Goal: Task Accomplishment & Management: Use online tool/utility

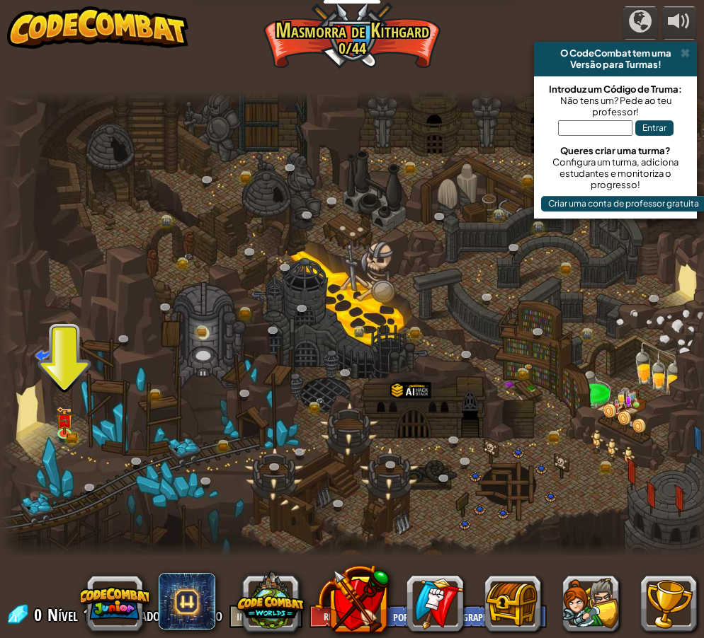
select select "pt-PT"
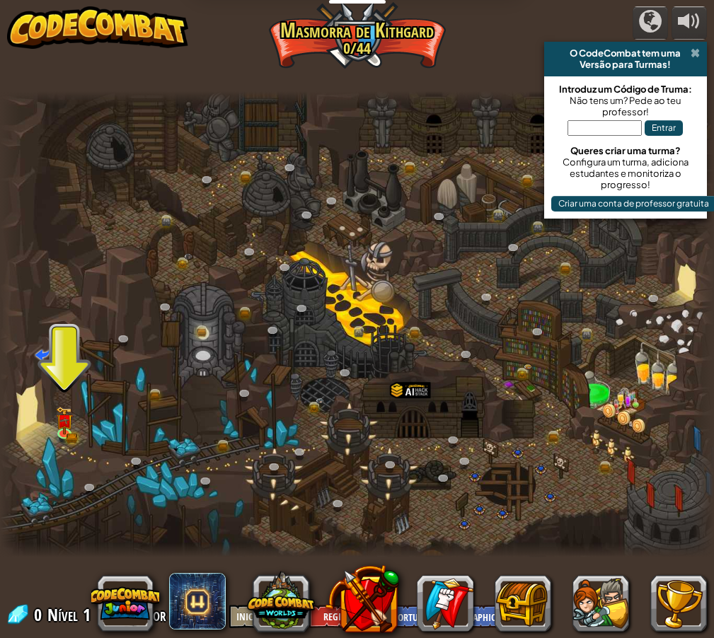
click at [697, 50] on span at bounding box center [695, 52] width 9 height 11
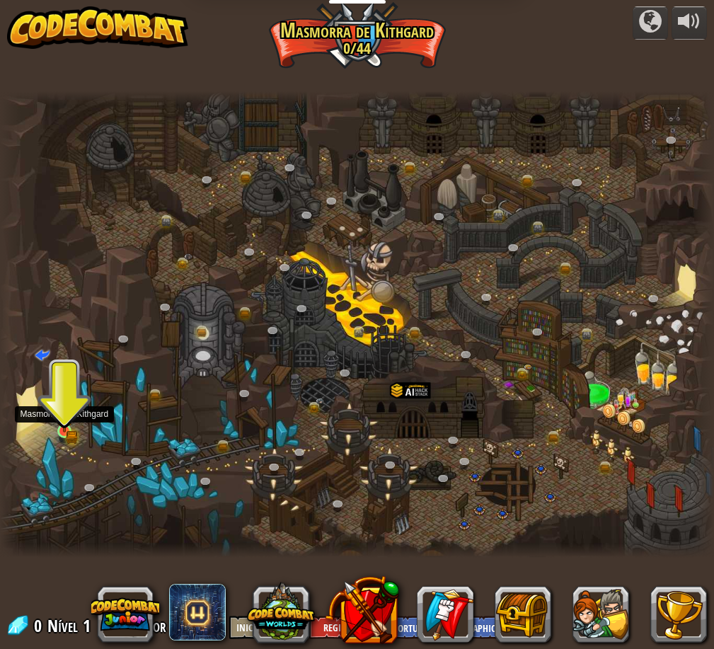
click at [67, 424] on img at bounding box center [64, 414] width 17 height 38
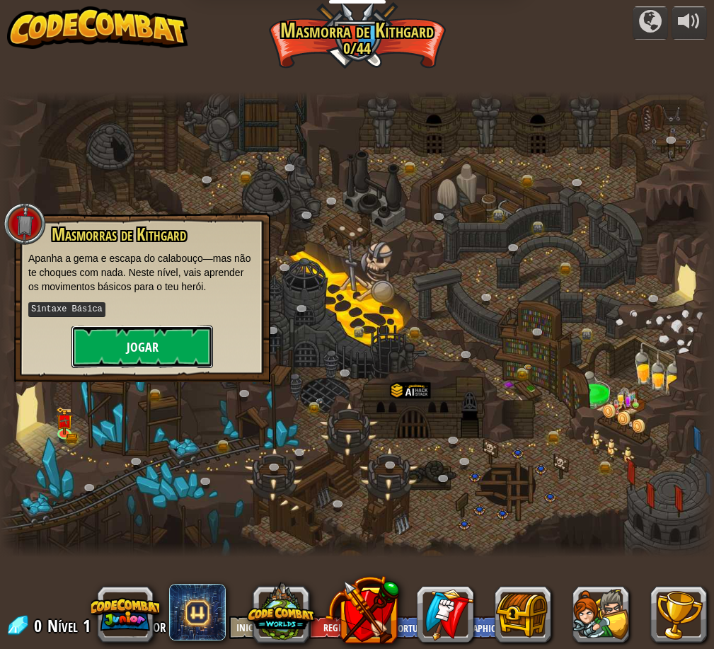
click at [145, 341] on button "Jogar" at bounding box center [142, 347] width 142 height 42
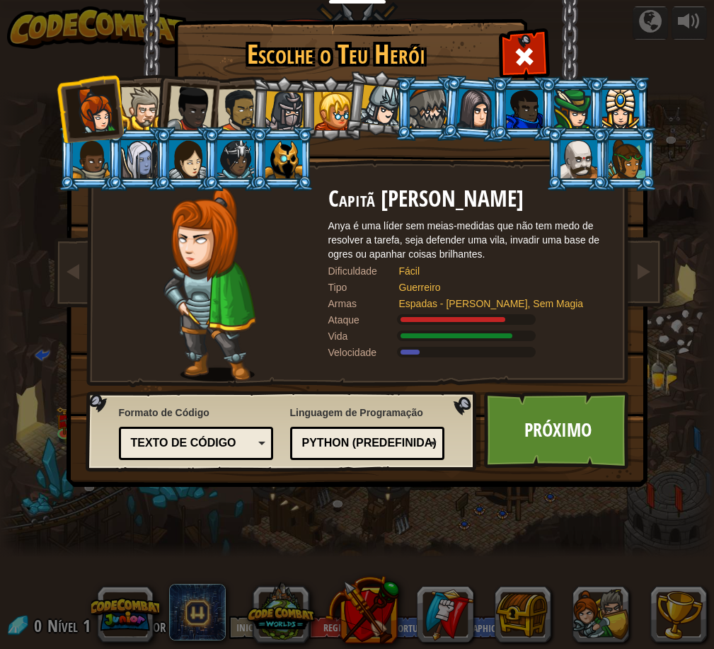
click at [293, 110] on div at bounding box center [285, 111] width 40 height 40
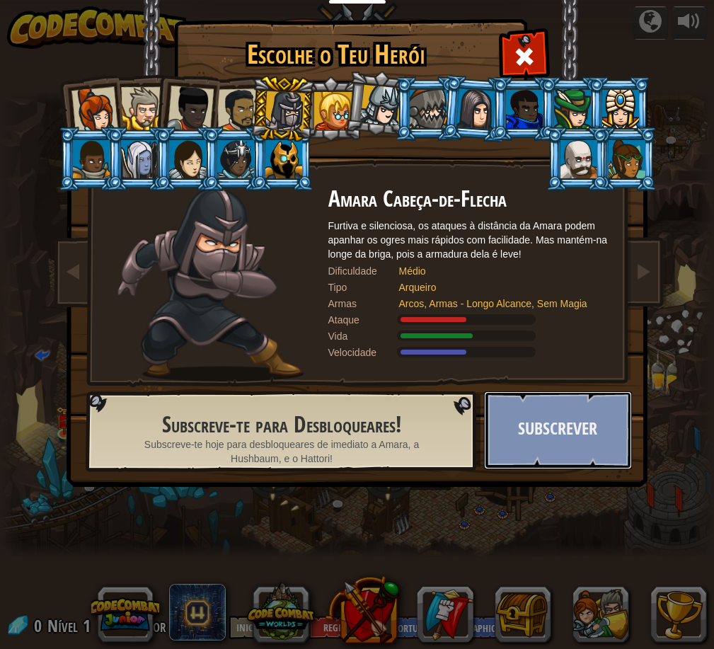
click at [539, 420] on button "Subscrever" at bounding box center [558, 430] width 148 height 78
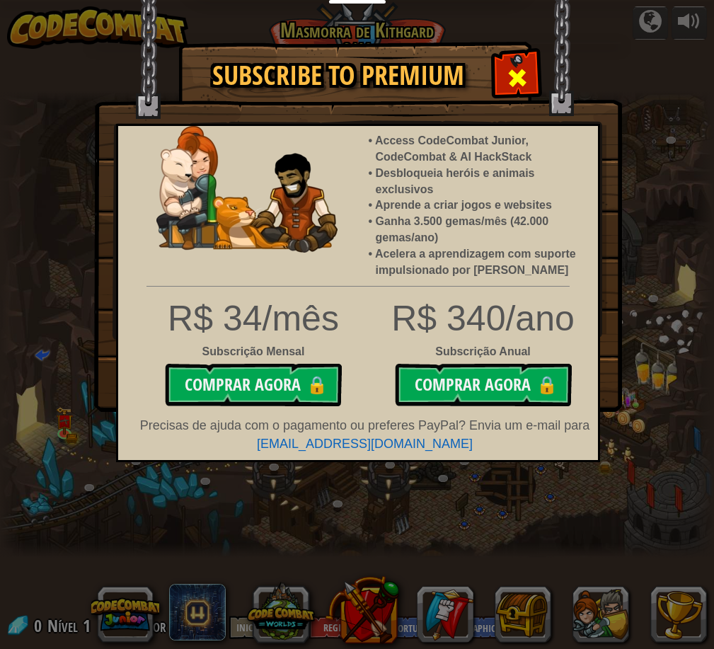
click at [529, 87] on div at bounding box center [517, 76] width 45 height 45
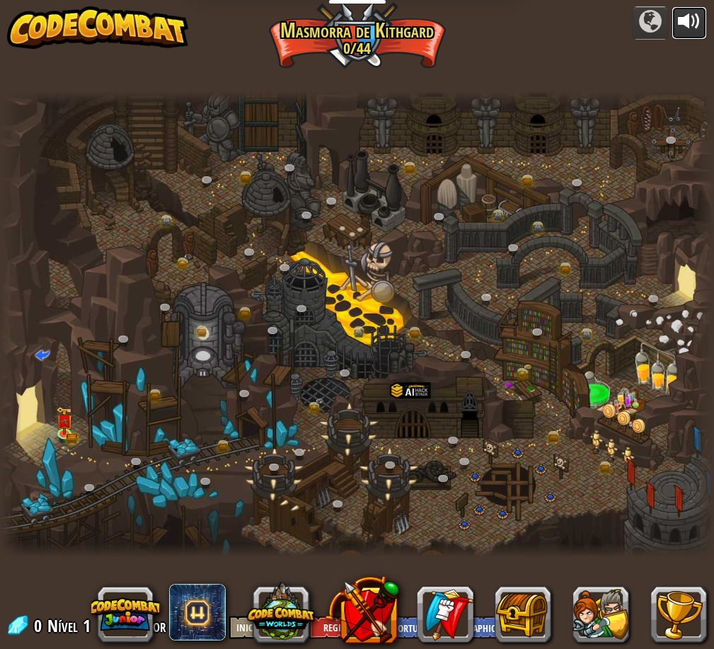
click at [688, 16] on div at bounding box center [689, 21] width 23 height 23
click at [65, 425] on img at bounding box center [64, 414] width 17 height 38
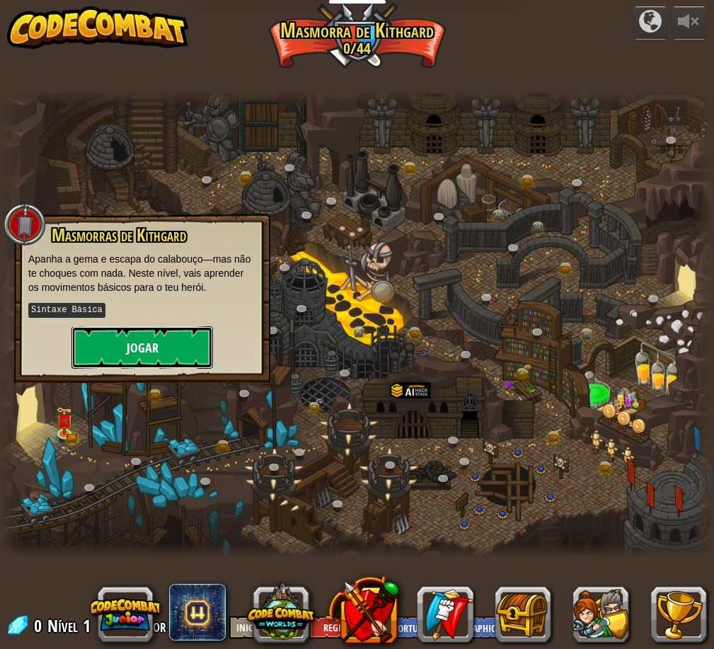
click at [132, 355] on button "Jogar" at bounding box center [142, 347] width 142 height 42
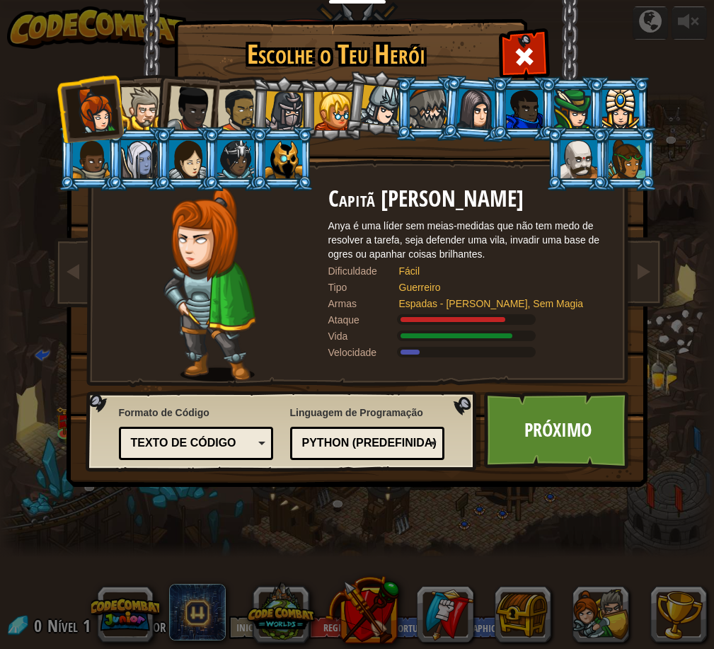
click at [225, 432] on div "Texto de código Blocos e código Blocos Blocos (ícones) Texto de código" at bounding box center [196, 443] width 155 height 33
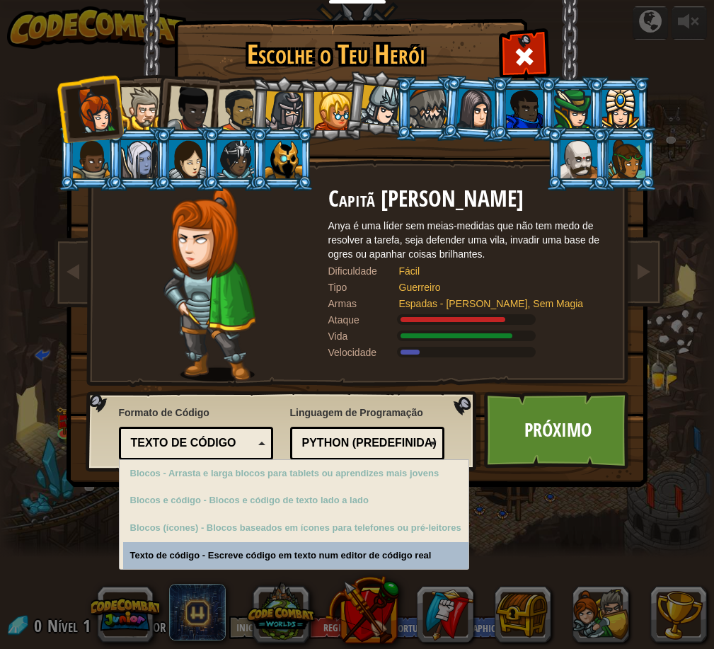
click at [225, 432] on div "Texto de código Blocos e código Blocos Blocos (ícones) Texto de código" at bounding box center [196, 443] width 155 height 33
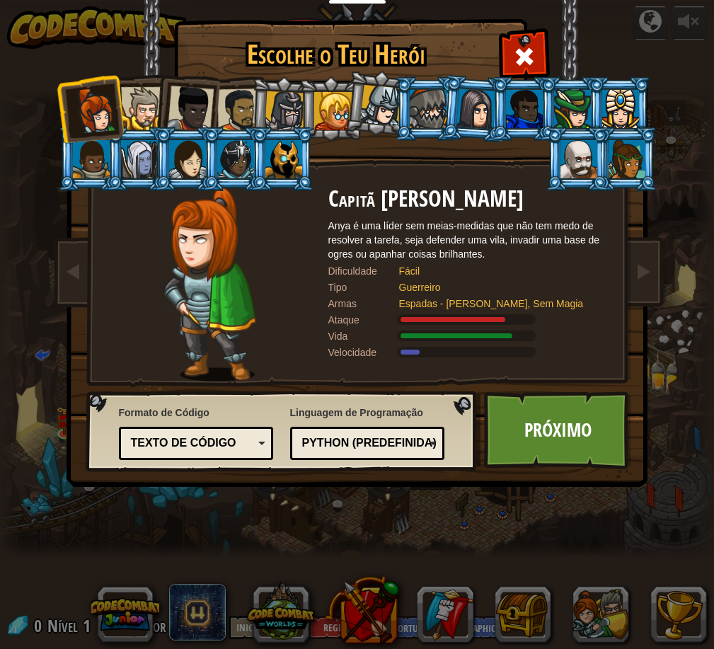
click at [360, 438] on div "Python (Predefinida)" at bounding box center [363, 443] width 122 height 16
click at [421, 571] on div "Escolhe o Teu Herói 0 Capitã [PERSON_NAME] é uma líder sem meias-medidas que nã…" at bounding box center [357, 324] width 714 height 649
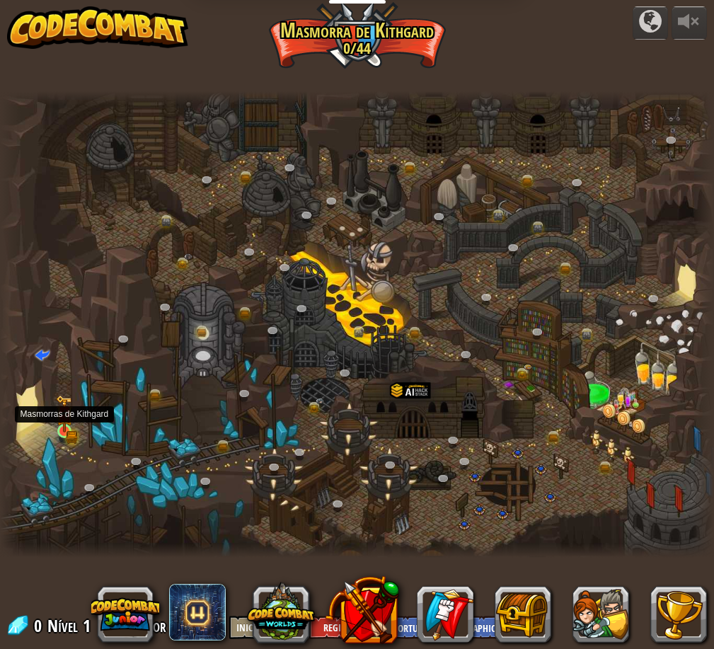
click at [62, 431] on img at bounding box center [64, 414] width 17 height 38
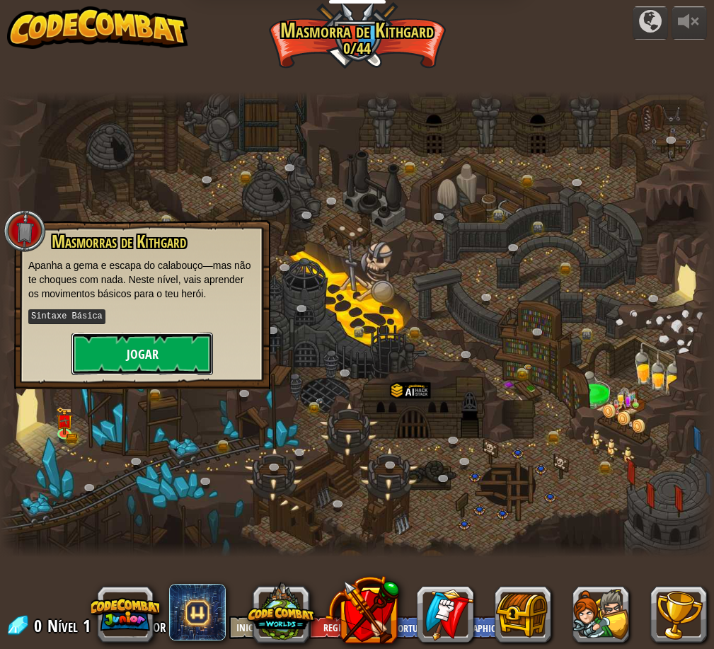
click at [134, 341] on button "Jogar" at bounding box center [142, 354] width 142 height 42
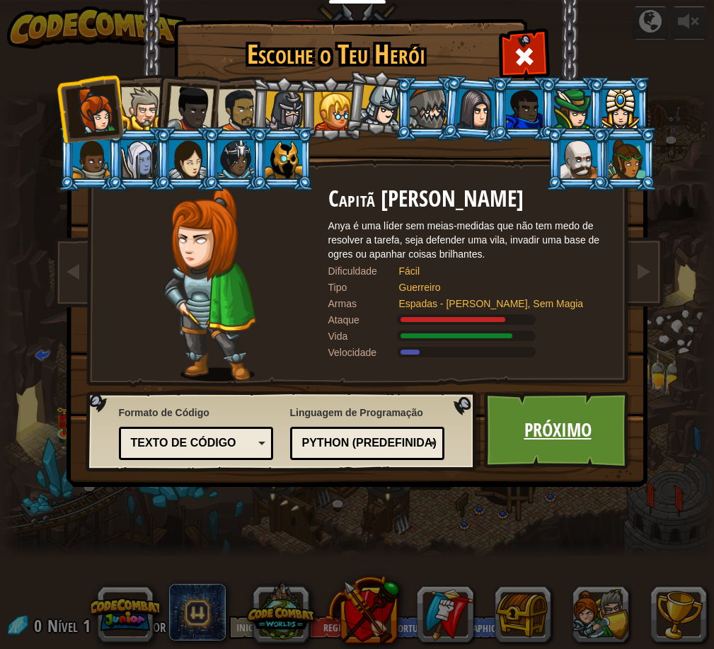
click at [510, 429] on link "Próximo" at bounding box center [558, 430] width 148 height 78
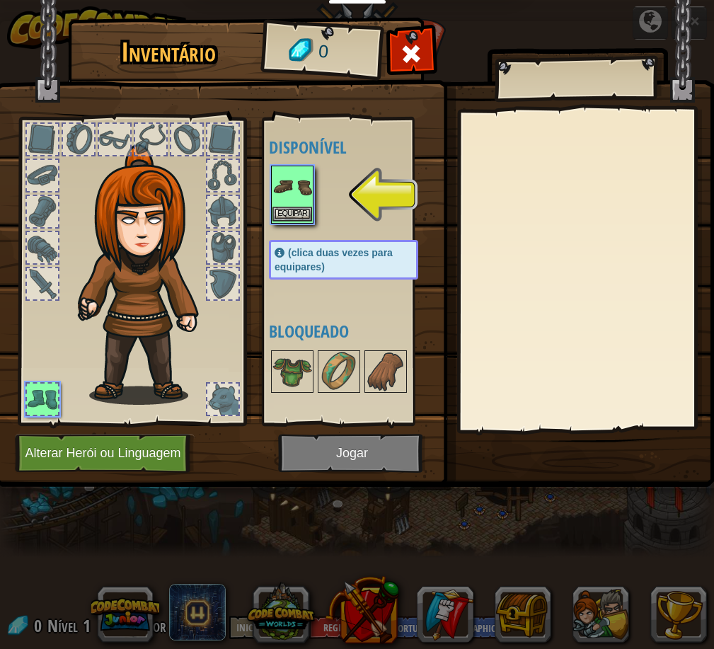
click at [294, 194] on img at bounding box center [293, 187] width 40 height 40
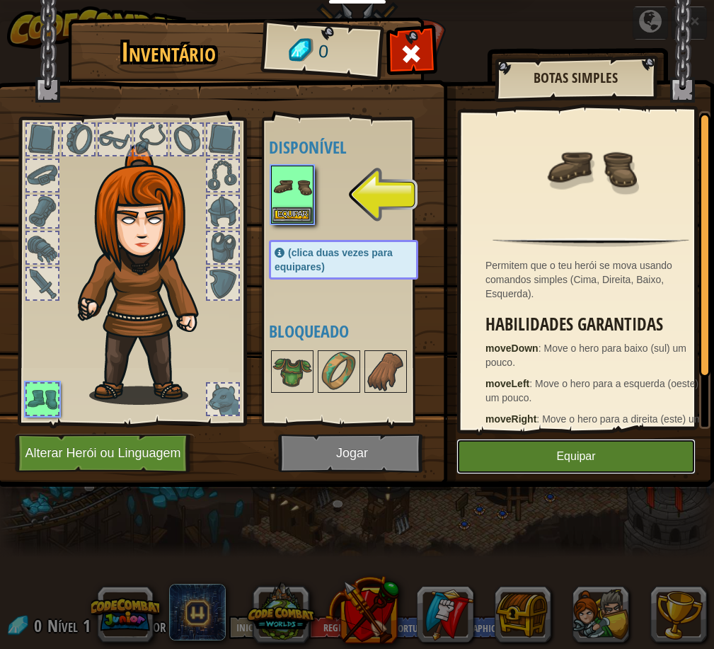
click at [539, 454] on button "Equipar" at bounding box center [576, 456] width 239 height 35
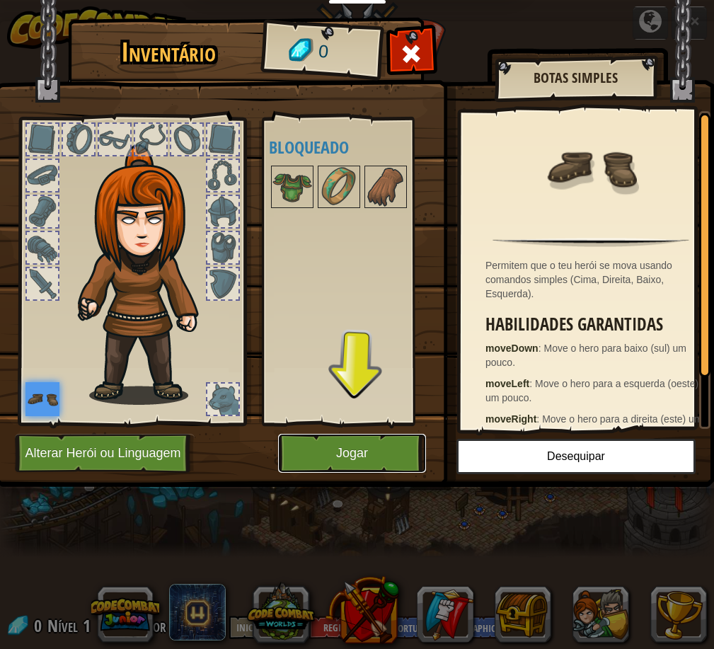
click at [357, 446] on button "Jogar" at bounding box center [352, 453] width 148 height 39
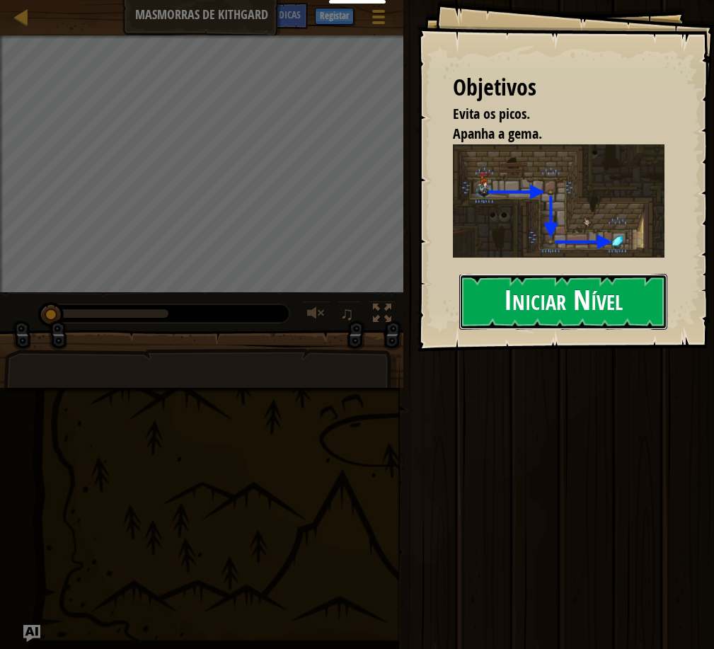
click at [519, 304] on button "Iniciar Nível" at bounding box center [563, 302] width 208 height 56
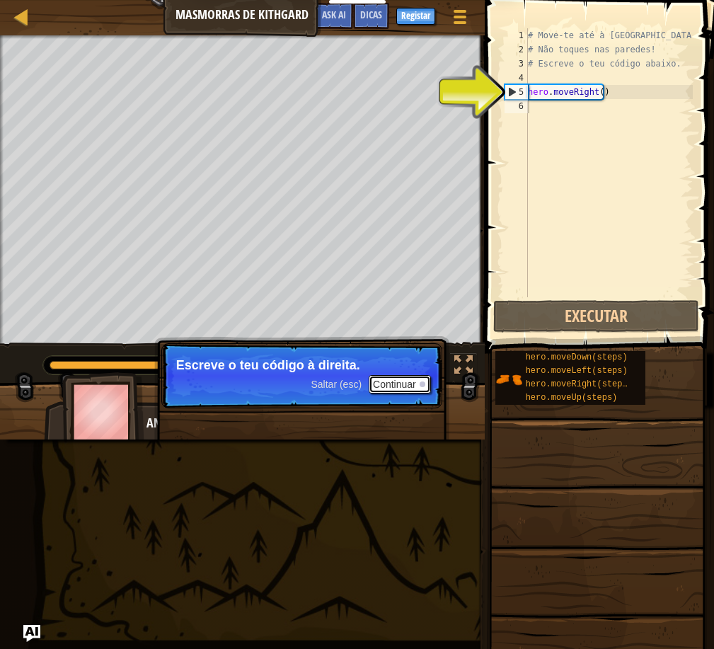
click at [423, 389] on button "Continuar" at bounding box center [400, 384] width 62 height 18
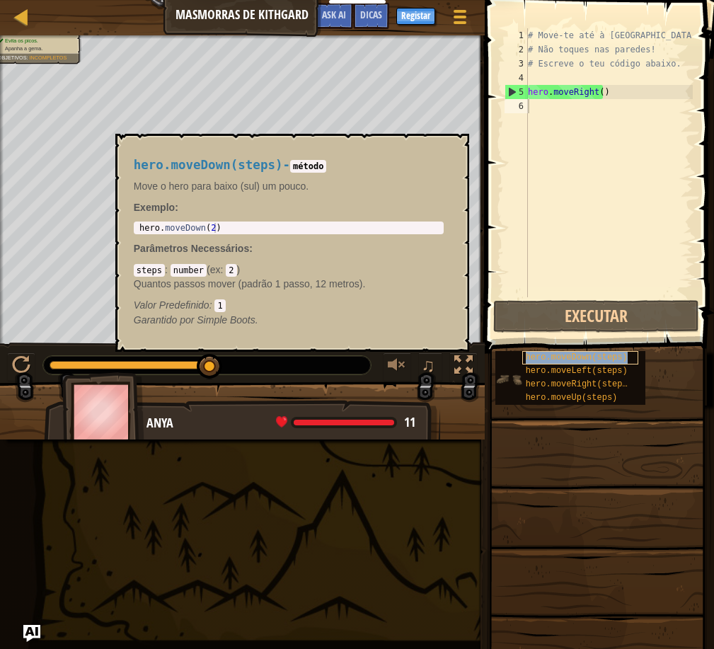
click at [578, 361] on span "hero.moveDown(steps)" at bounding box center [577, 358] width 102 height 10
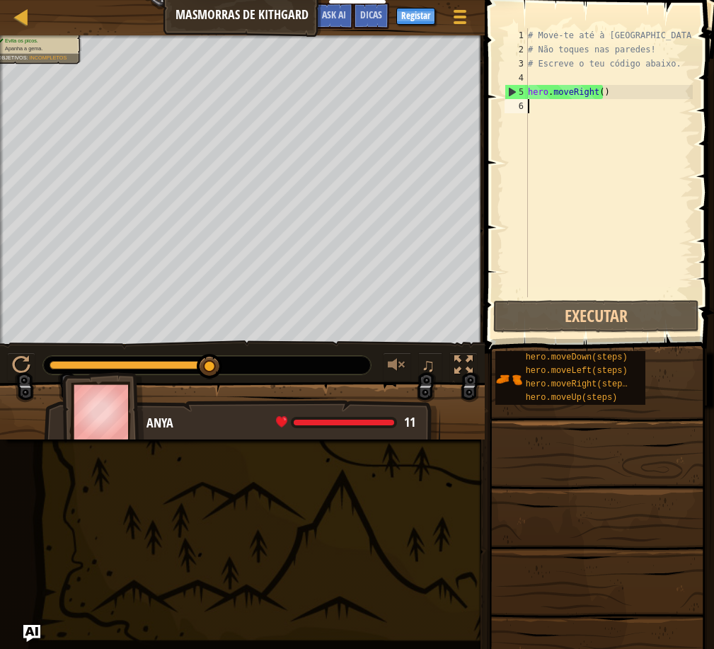
click at [551, 127] on div "# Move-te até à [GEOGRAPHIC_DATA]. # Não toques nas paredes! # Escreve o teu có…" at bounding box center [609, 176] width 168 height 297
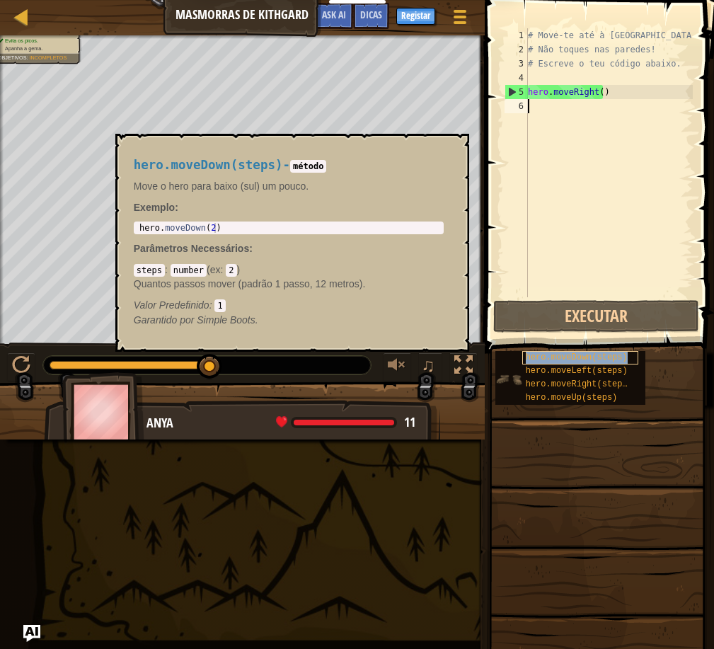
click at [589, 358] on span "hero.moveDown(steps)" at bounding box center [577, 358] width 102 height 10
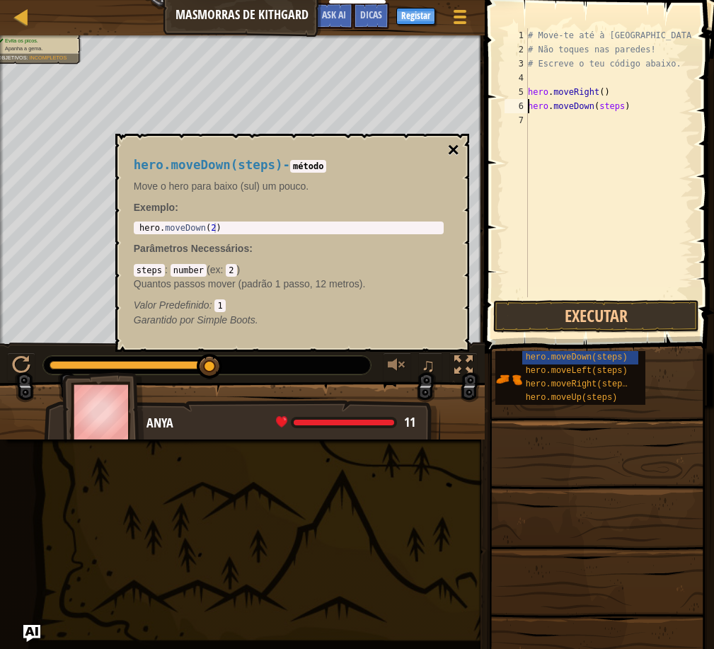
click at [456, 147] on button "×" at bounding box center [452, 150] width 11 height 20
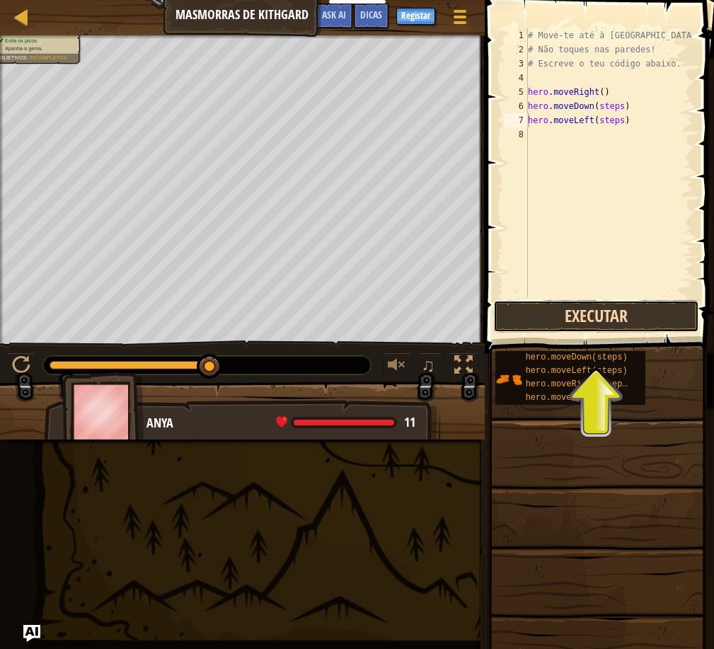
click at [599, 315] on button "Executar" at bounding box center [596, 316] width 206 height 33
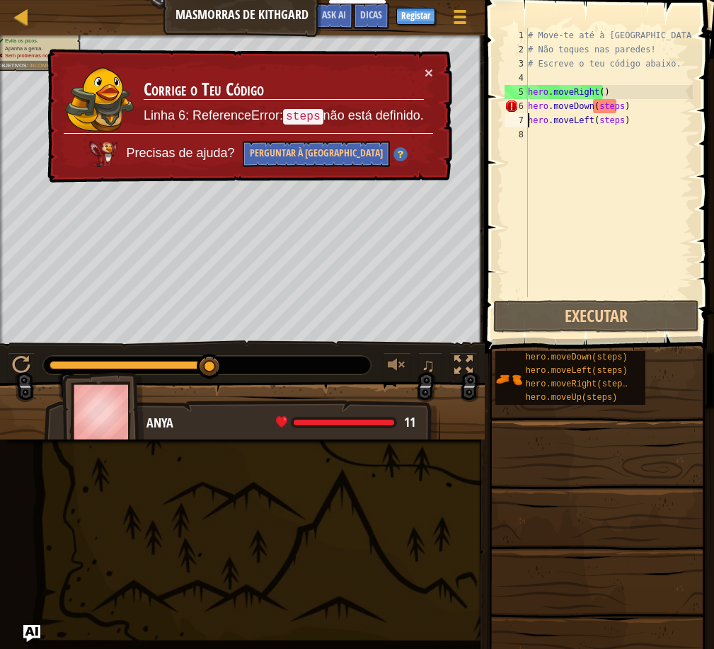
click at [616, 102] on div "# Move-te até à [GEOGRAPHIC_DATA]. # Não toques nas paredes! # Escreve o teu có…" at bounding box center [609, 176] width 168 height 297
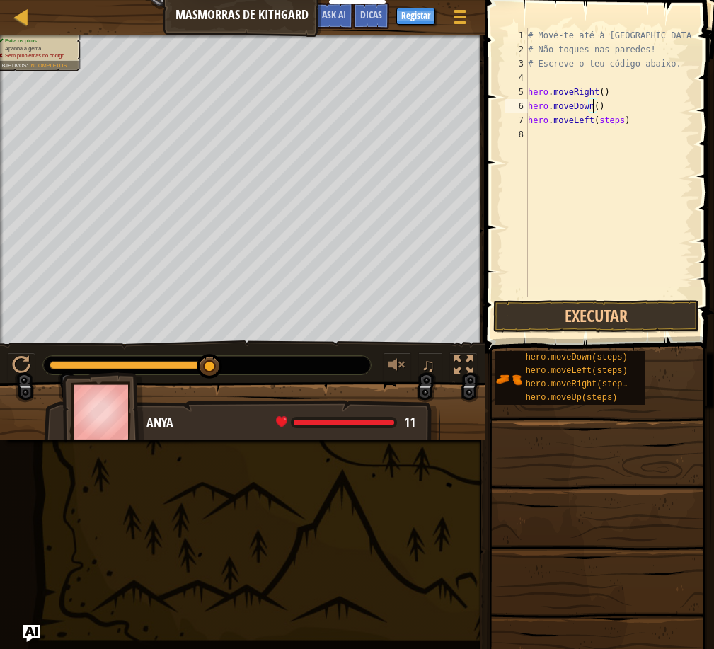
click at [617, 121] on div "# Move-te até à [GEOGRAPHIC_DATA]. # Não toques nas paredes! # Escreve o teu có…" at bounding box center [609, 176] width 168 height 297
type textarea "hero.moveLeft()"
click at [632, 309] on button "Executar" at bounding box center [596, 316] width 206 height 33
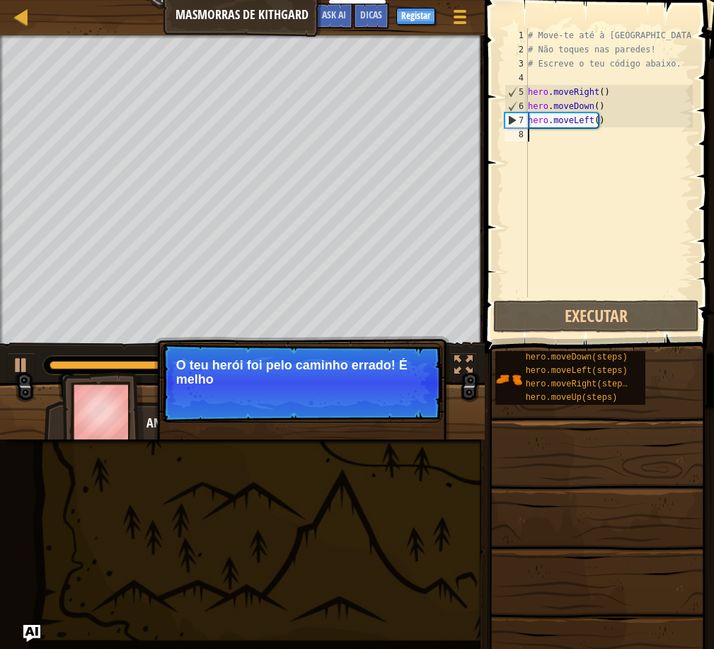
click at [547, 197] on div "# Move-te até à [GEOGRAPHIC_DATA]. # Não toques nas paredes! # Escreve o teu có…" at bounding box center [609, 176] width 168 height 297
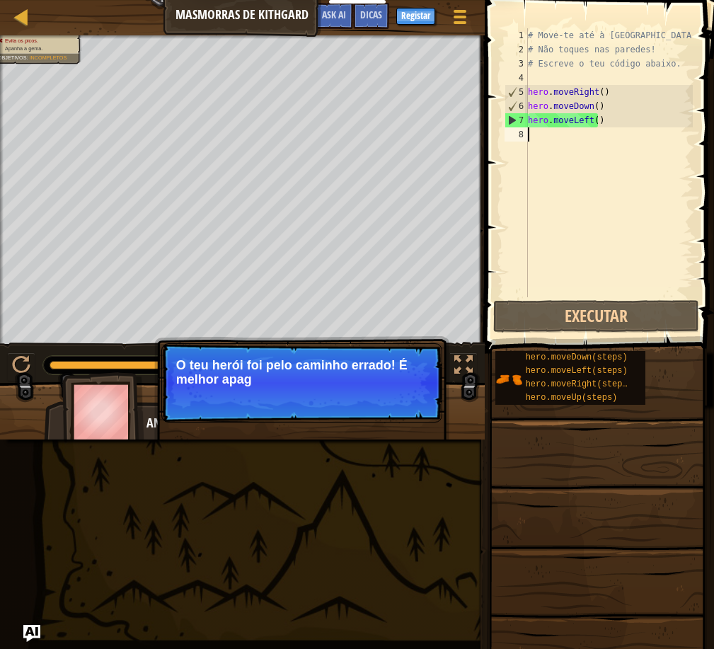
click at [547, 197] on div "# Move-te até à [GEOGRAPHIC_DATA]. # Não toques nas paredes! # Escreve o teu có…" at bounding box center [609, 176] width 168 height 297
click at [561, 170] on div "# Move-te até à [GEOGRAPHIC_DATA]. # Não toques nas paredes! # Escreve o teu có…" at bounding box center [609, 176] width 168 height 297
click at [567, 158] on div "# Move-te até à [GEOGRAPHIC_DATA]. # Não toques nas paredes! # Escreve o teu có…" at bounding box center [609, 176] width 168 height 297
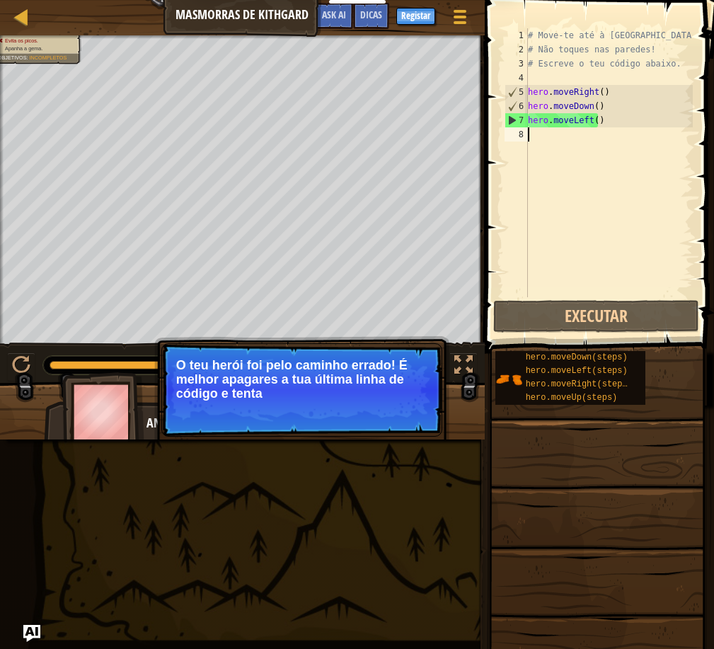
click at [567, 158] on div "# Move-te até à [GEOGRAPHIC_DATA]. # Não toques nas paredes! # Escreve o teu có…" at bounding box center [609, 176] width 168 height 297
click at [433, 370] on p "Saltar (esc) Continuar O teu herói foi pelo caminho errado! É melhor apagares a…" at bounding box center [301, 389] width 281 height 93
click at [432, 373] on p "Saltar (esc) Continuar O teu herói foi pelo caminho errado! É melhor apagares a…" at bounding box center [301, 389] width 281 height 93
click at [585, 119] on div "# Move-te até à [GEOGRAPHIC_DATA]. # Não toques nas paredes! # Escreve o teu có…" at bounding box center [609, 176] width 168 height 297
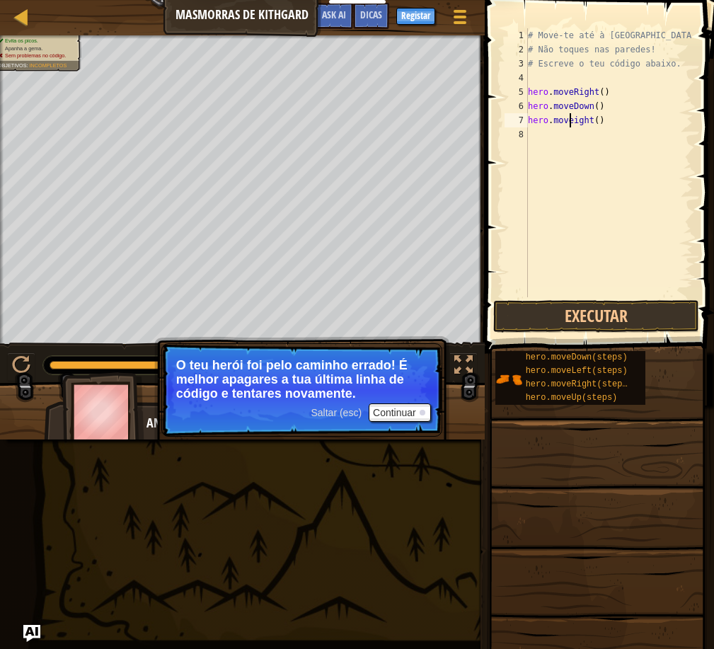
scroll to position [6, 4]
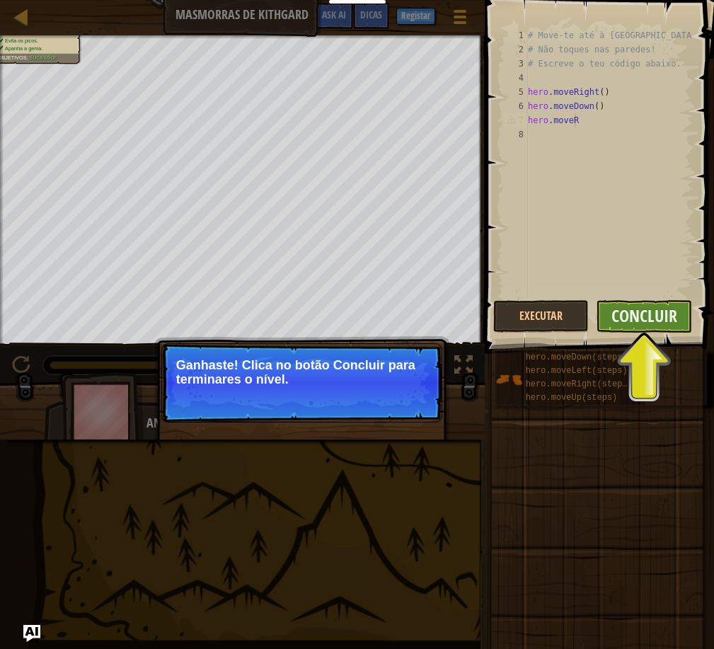
type textarea "hero.moveR"
click at [659, 303] on button "Concluir" at bounding box center [644, 316] width 96 height 33
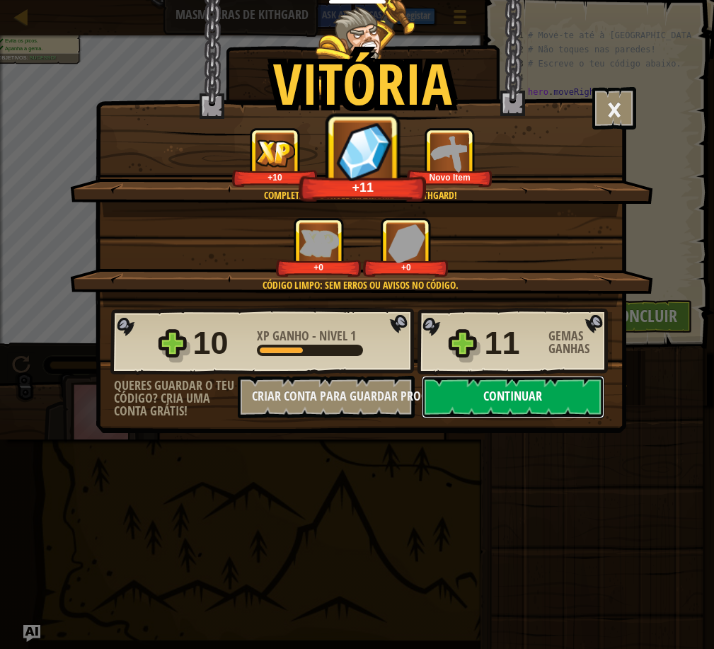
click at [504, 394] on button "Continuar" at bounding box center [513, 397] width 183 height 42
select select "pt-PT"
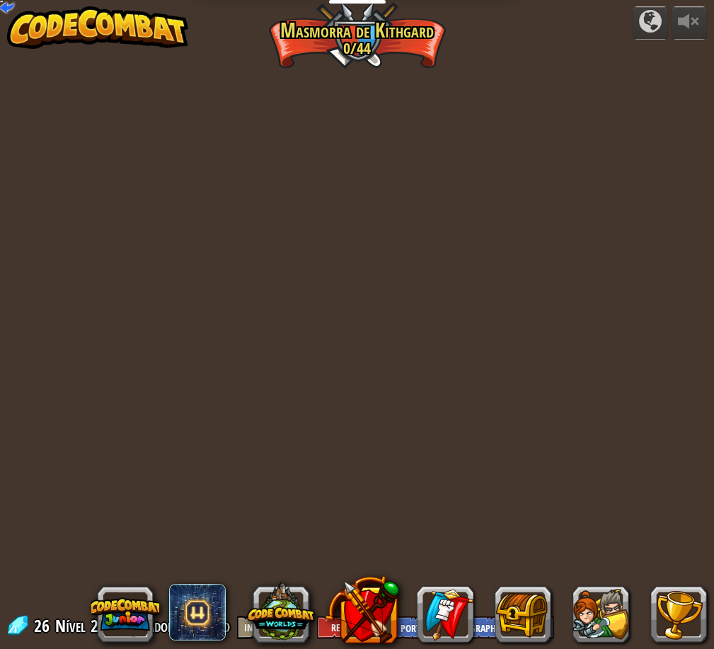
select select "pt-PT"
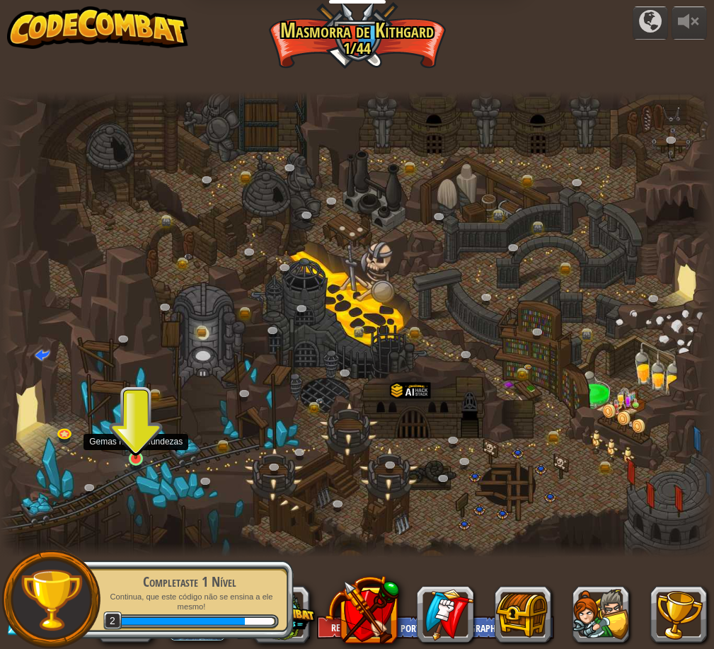
click at [143, 454] on img at bounding box center [135, 439] width 17 height 39
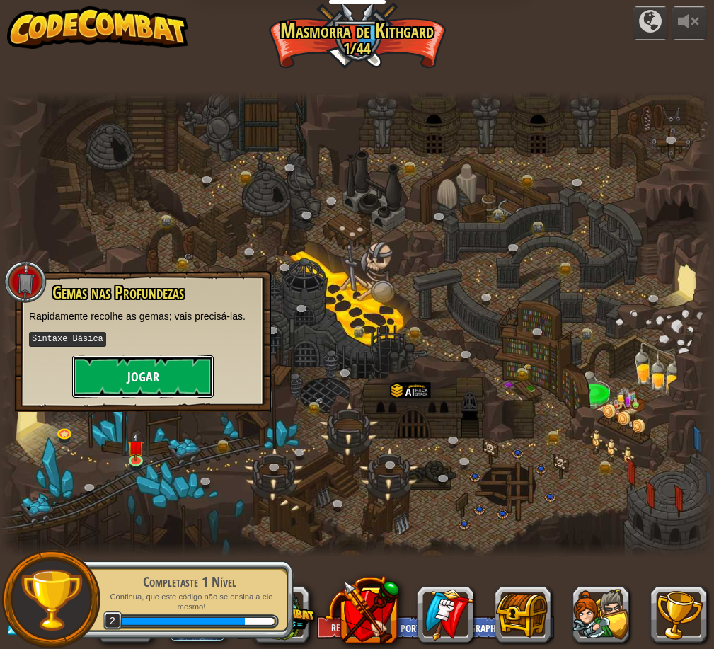
click at [172, 378] on button "Jogar" at bounding box center [143, 376] width 142 height 42
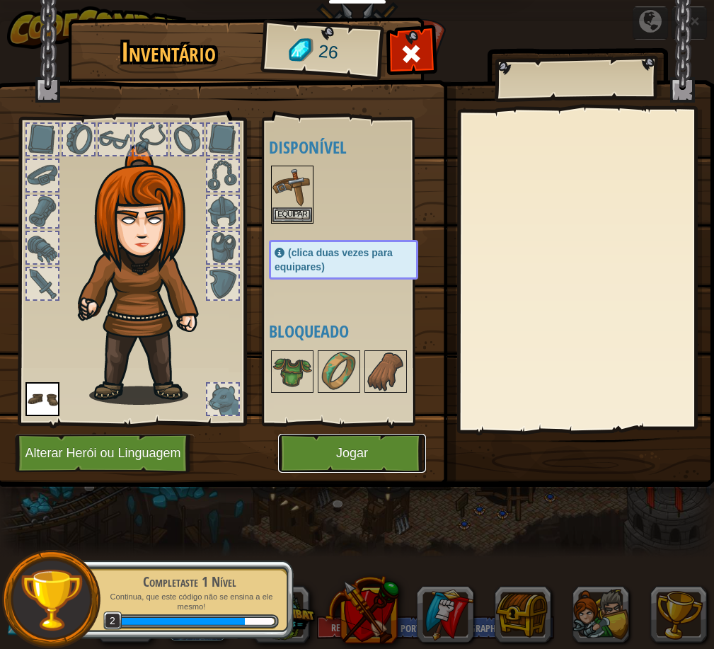
click at [364, 468] on button "Jogar" at bounding box center [352, 453] width 148 height 39
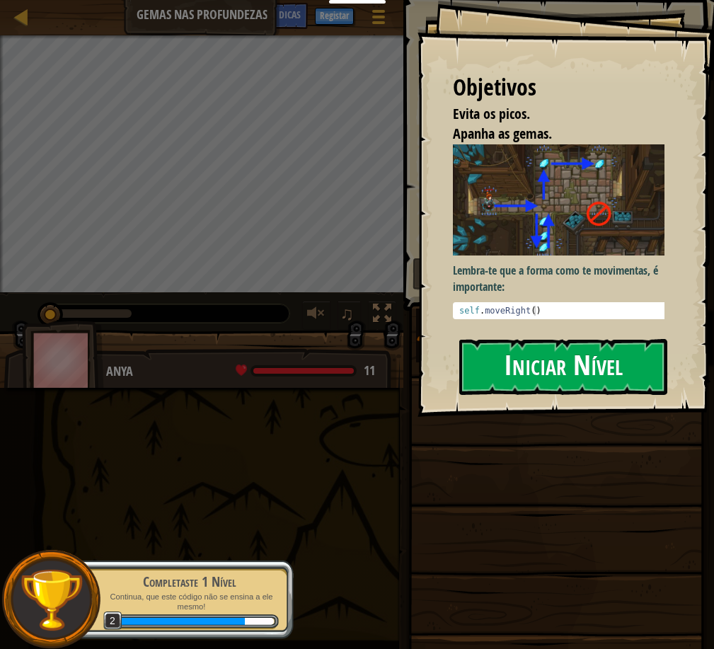
click at [569, 371] on button "Iniciar Nível" at bounding box center [563, 367] width 208 height 56
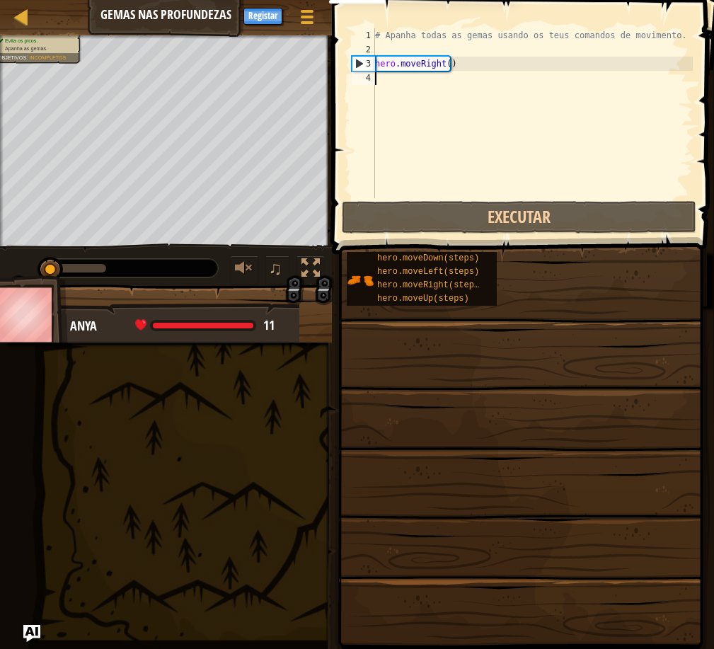
click at [432, 84] on div "# Apanha todas as gemas usando os teus comandos de movimento. hero . moveRight …" at bounding box center [532, 127] width 321 height 198
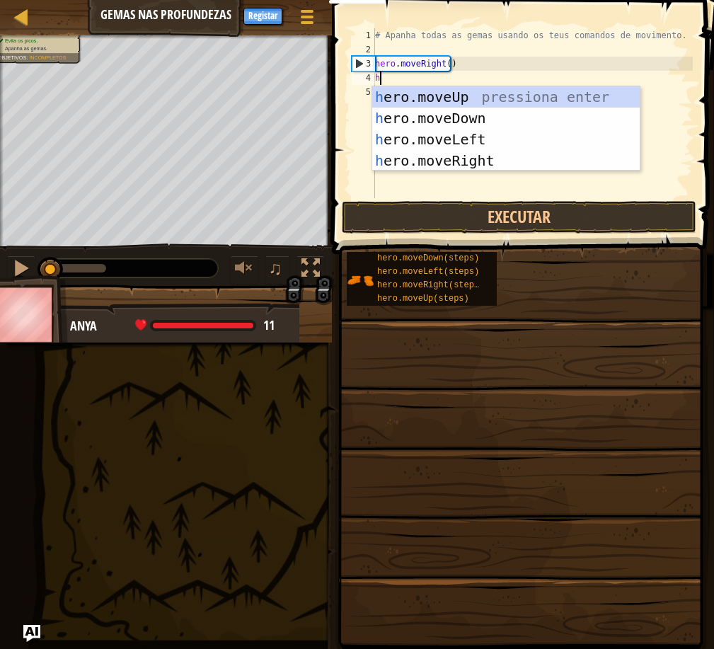
scroll to position [6, 0]
type textarea "hero"
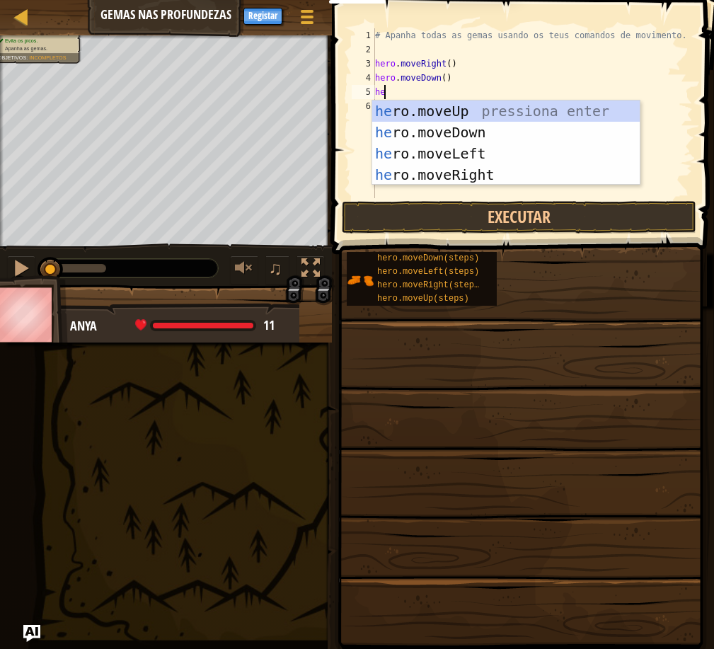
type textarea "hero"
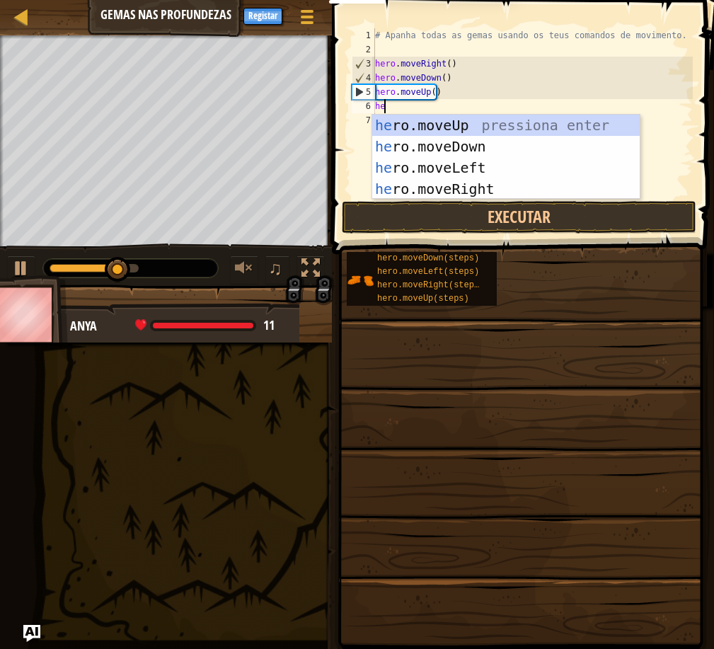
type textarea "hero"
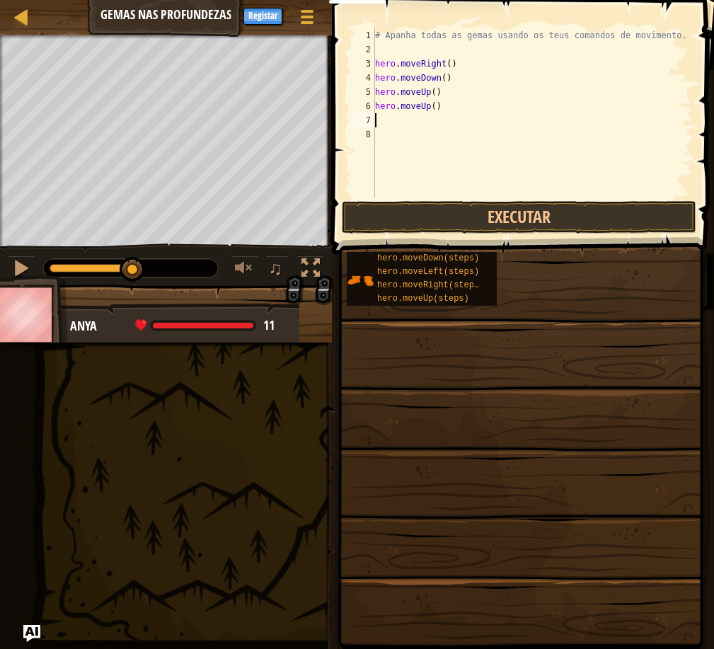
type textarea "h"
type textarea "he"
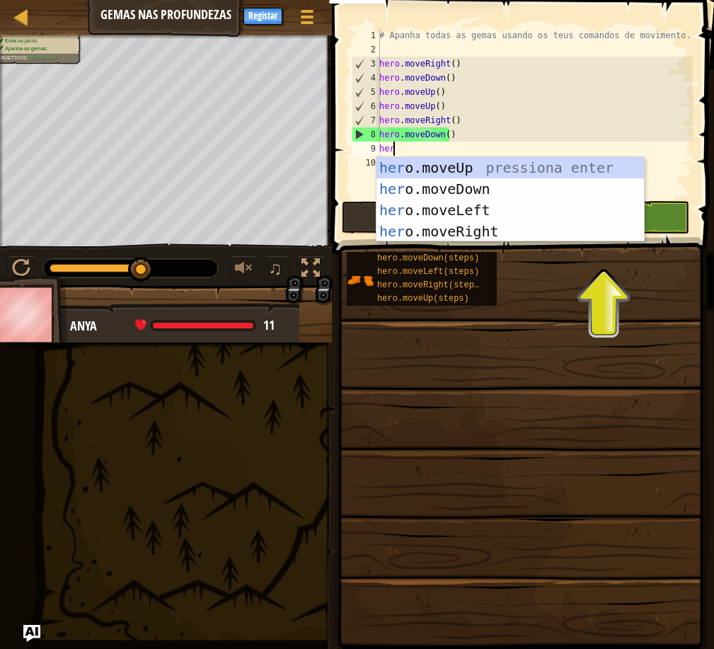
type textarea "hero"
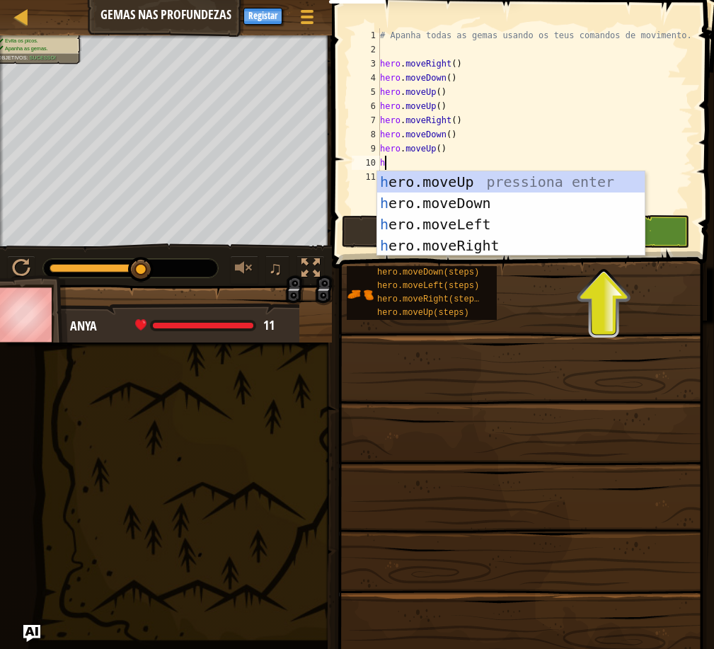
type textarea "hero"
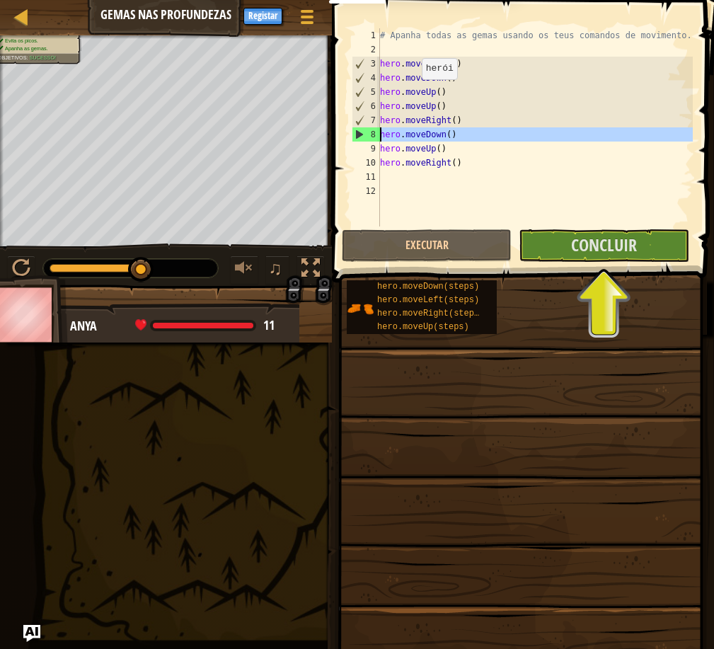
click at [358, 132] on div "8" at bounding box center [367, 134] width 28 height 14
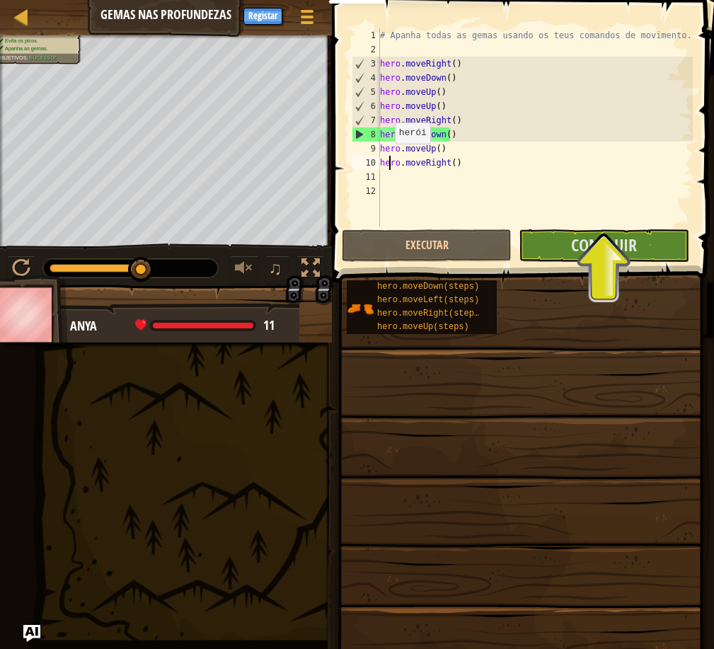
click at [388, 158] on div "# Apanha todas as gemas usando os teus comandos de movimento. hero . moveRight …" at bounding box center [535, 141] width 316 height 227
type textarea "hero.moveRight()"
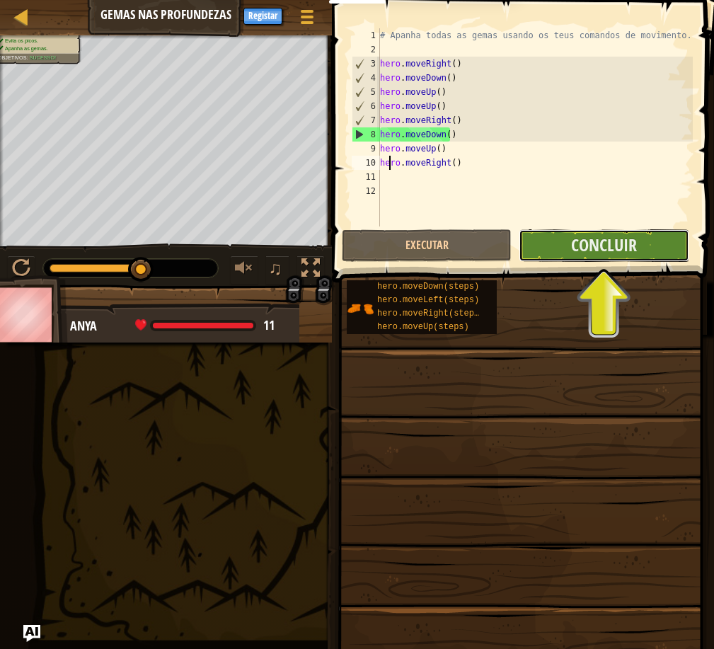
click at [594, 256] on button "Concluir" at bounding box center [604, 245] width 170 height 33
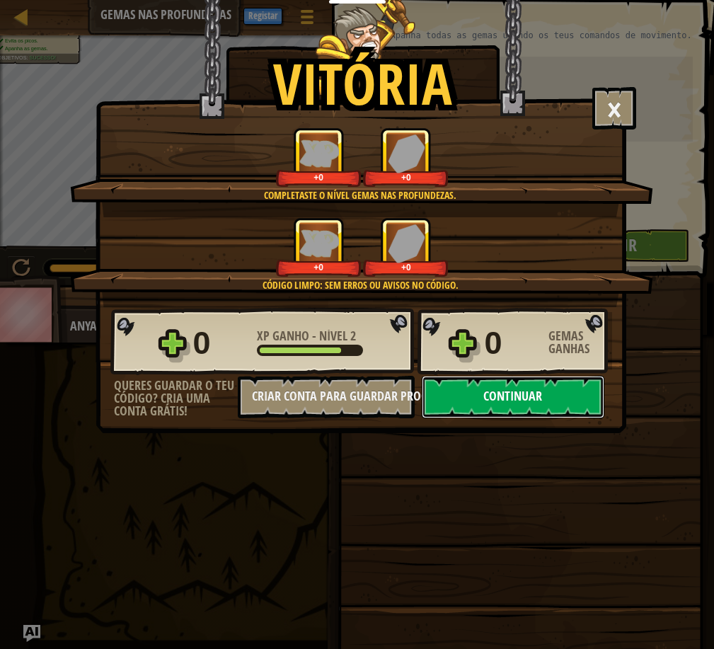
click at [515, 399] on button "Continuar" at bounding box center [513, 397] width 183 height 42
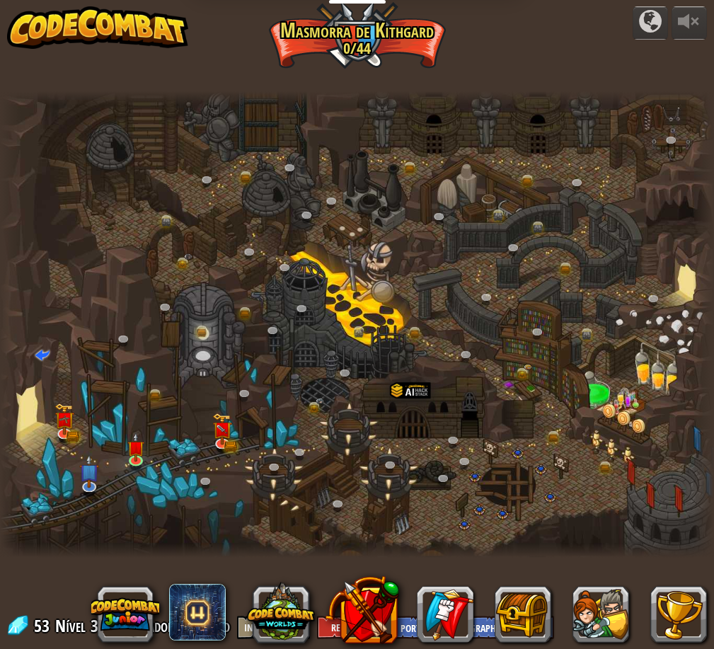
select select "pt-PT"
click at [224, 436] on img at bounding box center [222, 424] width 17 height 38
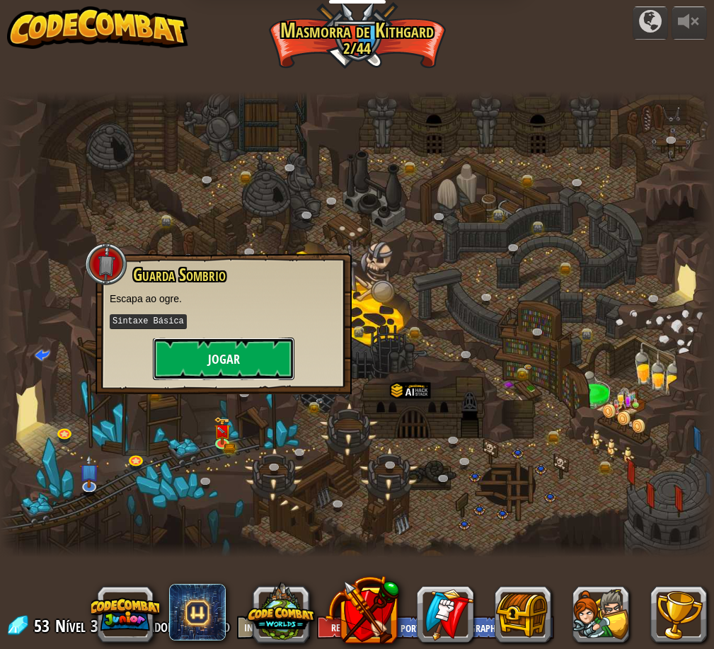
click at [237, 370] on button "Jogar" at bounding box center [224, 359] width 142 height 42
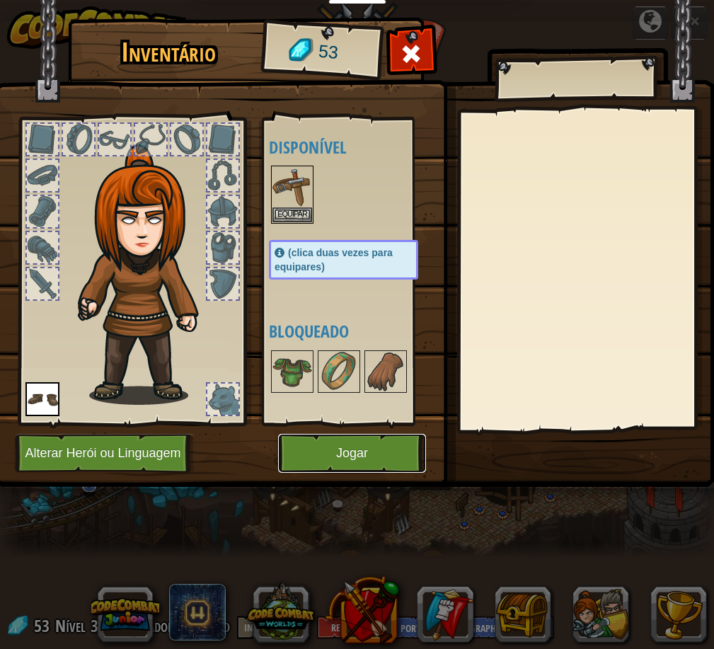
click at [361, 460] on button "Jogar" at bounding box center [352, 453] width 148 height 39
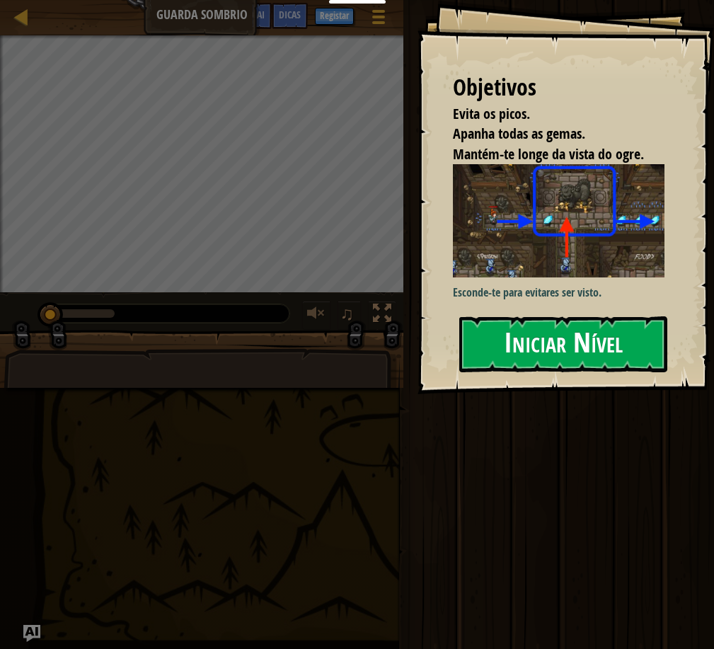
click at [542, 292] on p "Esconde-te para evitares ser visto." at bounding box center [564, 293] width 222 height 16
click at [549, 350] on button "Iniciar Nível" at bounding box center [563, 344] width 208 height 56
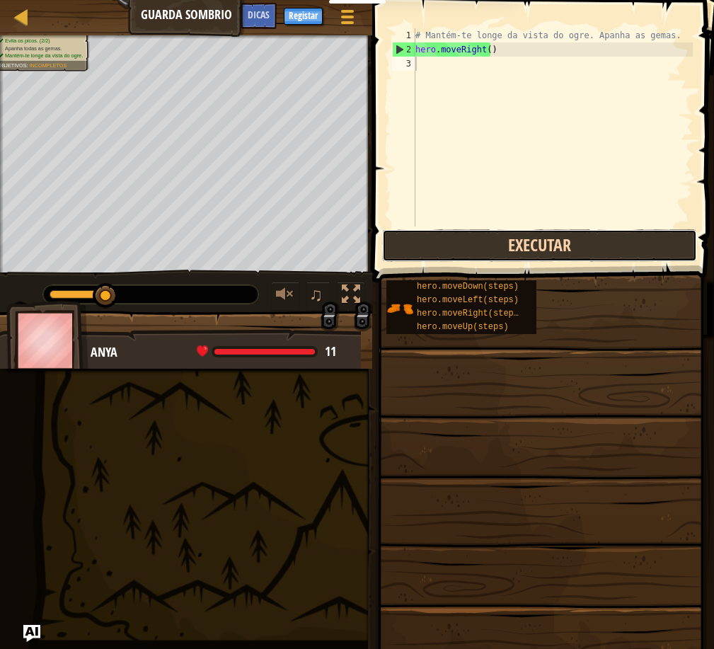
click at [537, 239] on button "Executar" at bounding box center [539, 245] width 315 height 33
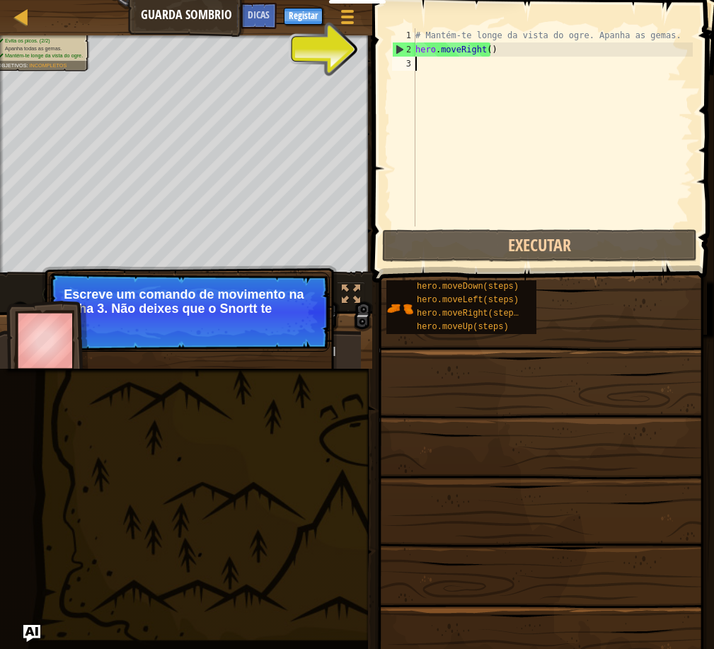
click at [443, 69] on div "# Mantém-te longe da vista do ogre. Apanha as gemas. hero . moveRight ( )" at bounding box center [553, 141] width 280 height 227
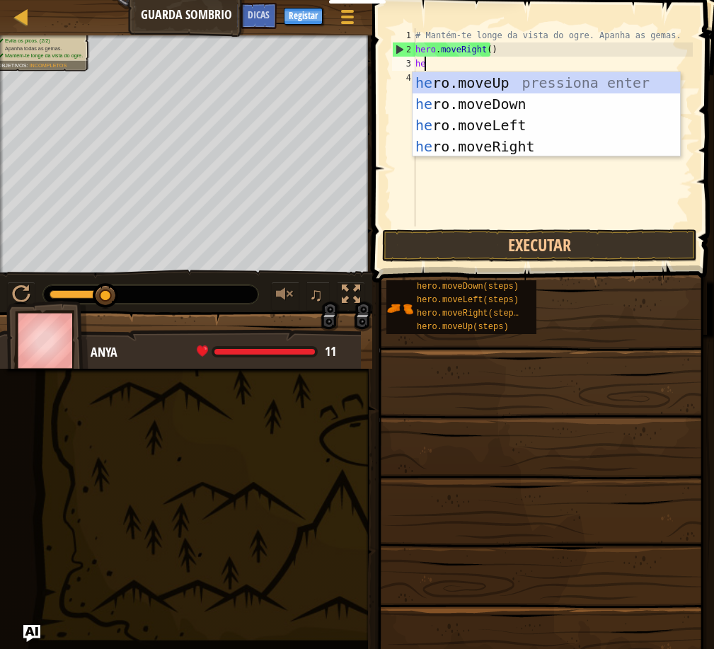
type textarea "hero"
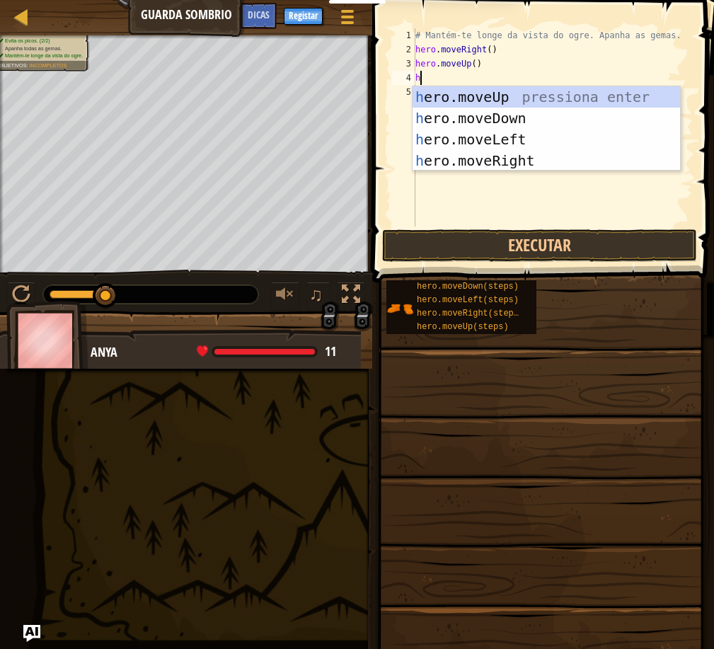
type textarea "her"
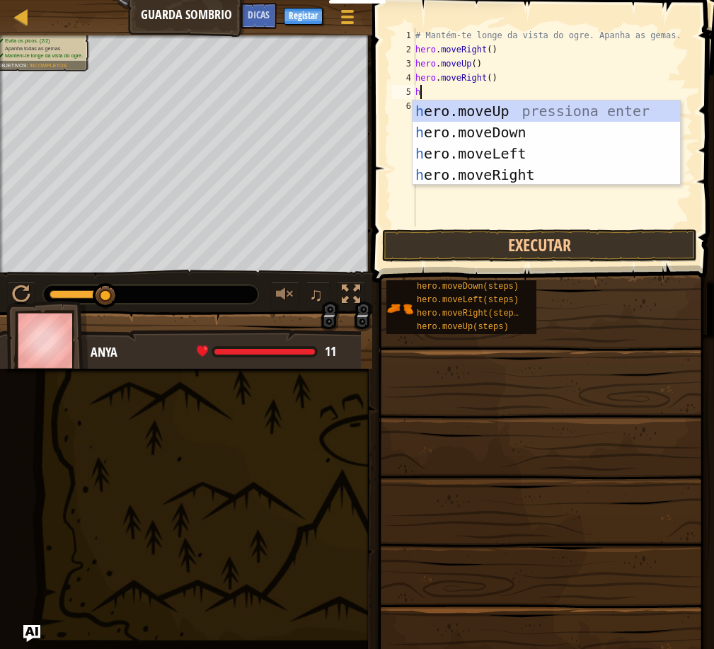
type textarea "her"
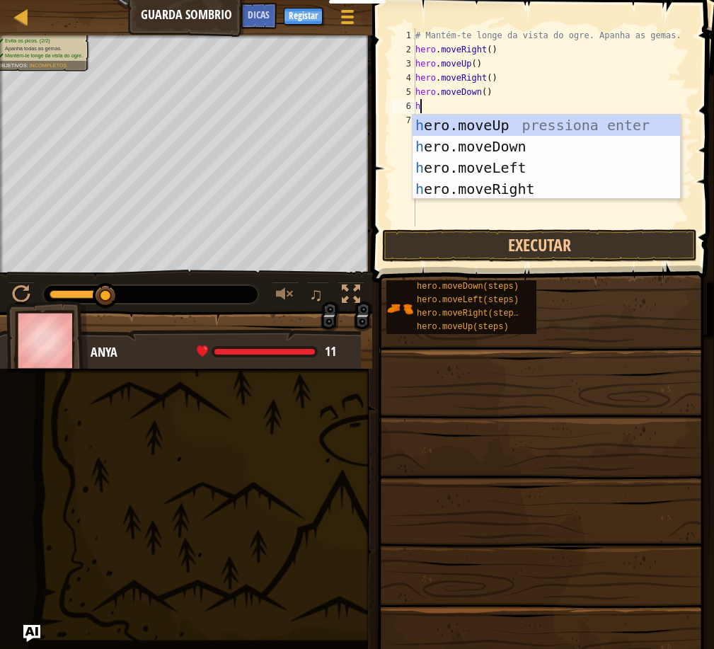
type textarea "her"
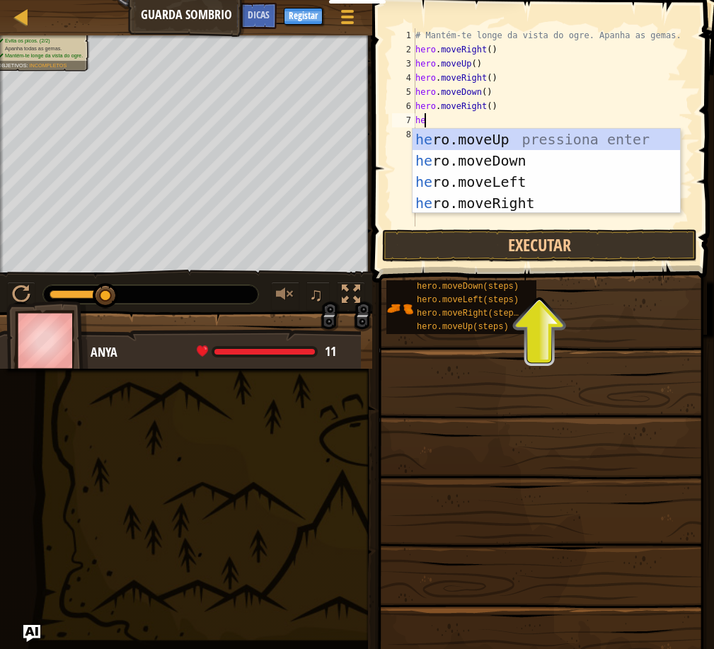
type textarea "her"
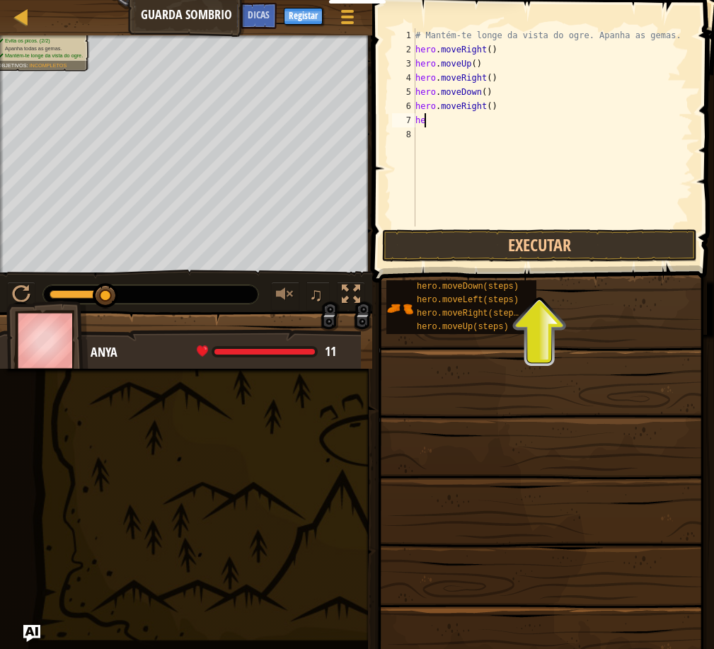
type textarea "h"
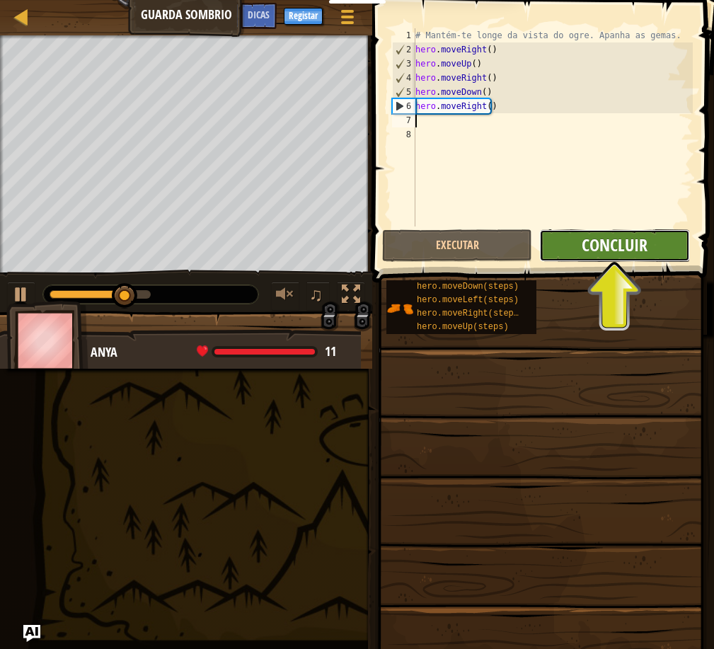
click at [627, 239] on span "Concluir" at bounding box center [615, 245] width 66 height 23
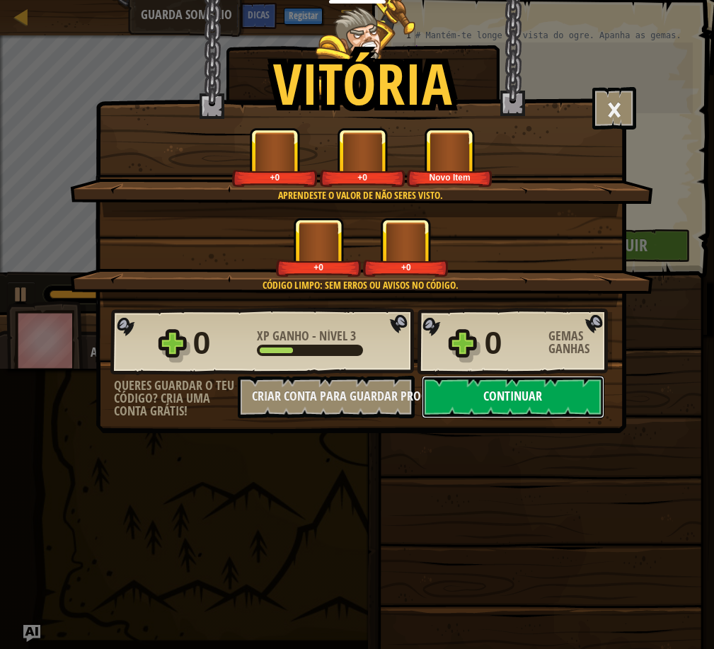
click at [474, 403] on button "Continuar" at bounding box center [513, 397] width 183 height 42
select select "pt-PT"
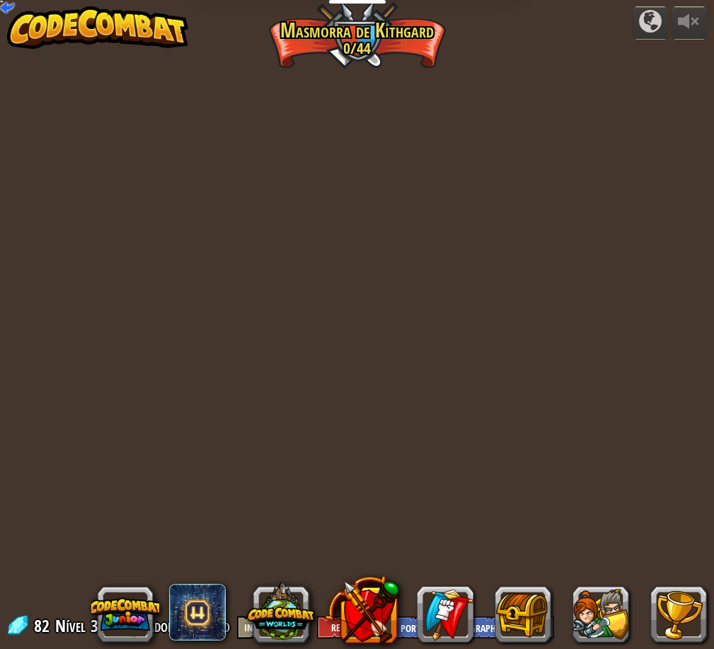
select select "pt-PT"
